Goal: Book appointment/travel/reservation

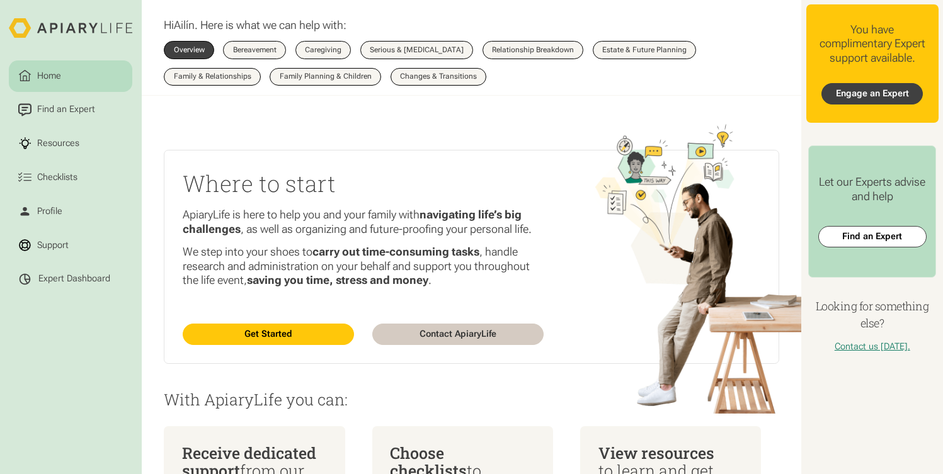
click at [846, 96] on link "Engage an Expert" at bounding box center [872, 93] width 101 height 21
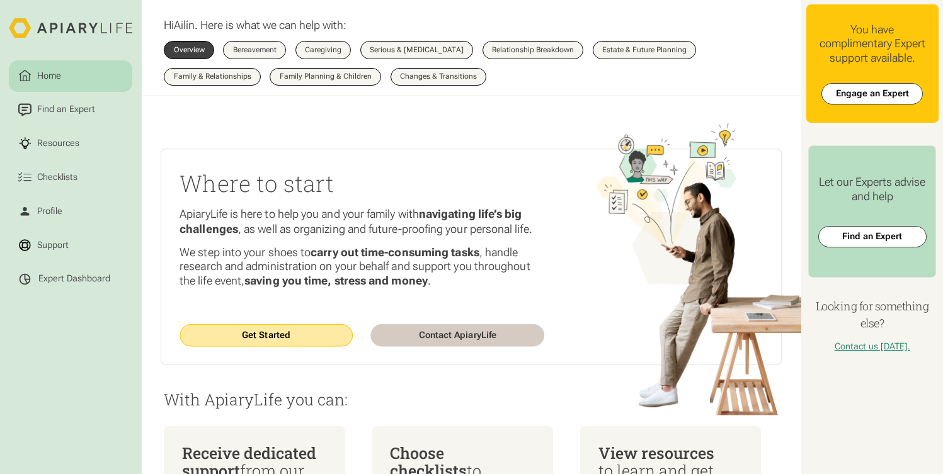
click at [306, 340] on link "Get Started" at bounding box center [266, 335] width 173 height 22
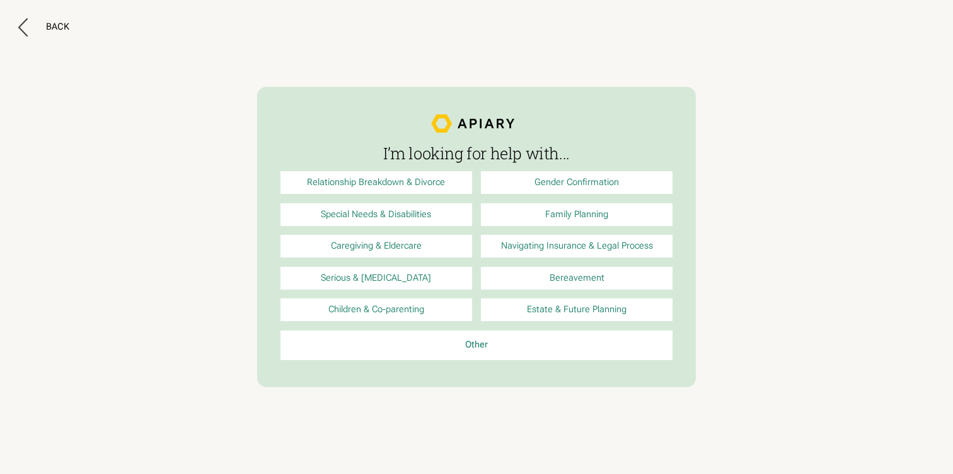
click at [367, 185] on link "Relationship Breakdown & Divorce" at bounding box center [376, 182] width 192 height 23
click at [43, 30] on button "Back" at bounding box center [43, 27] width 51 height 18
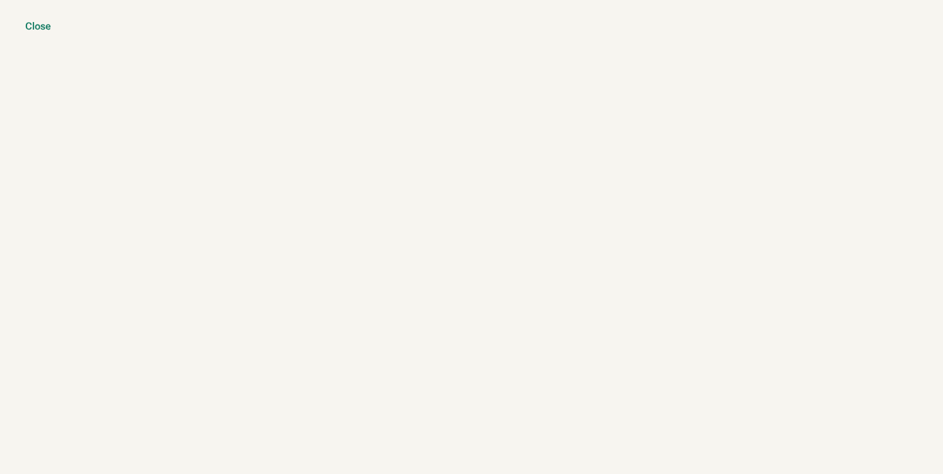
click at [37, 26] on div "Close" at bounding box center [38, 26] width 26 height 13
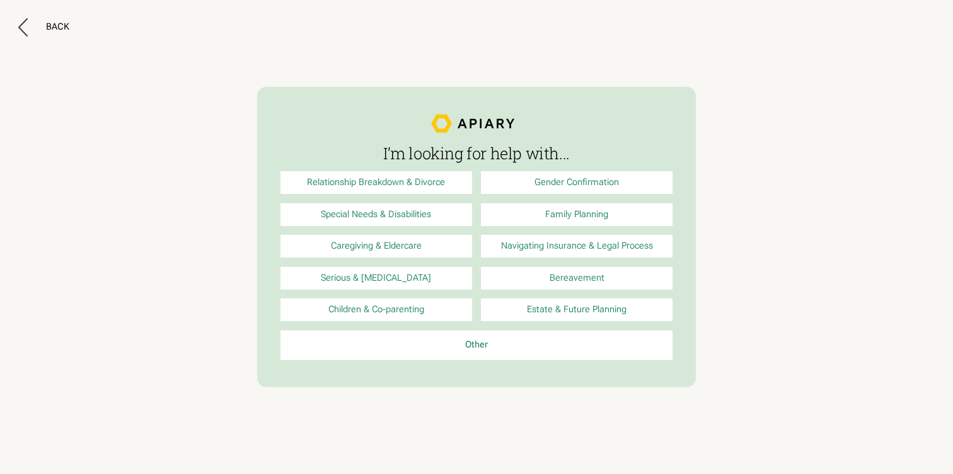
click at [376, 188] on link "Relationship Breakdown & Divorce" at bounding box center [376, 182] width 192 height 23
